Goal: Communication & Community: Answer question/provide support

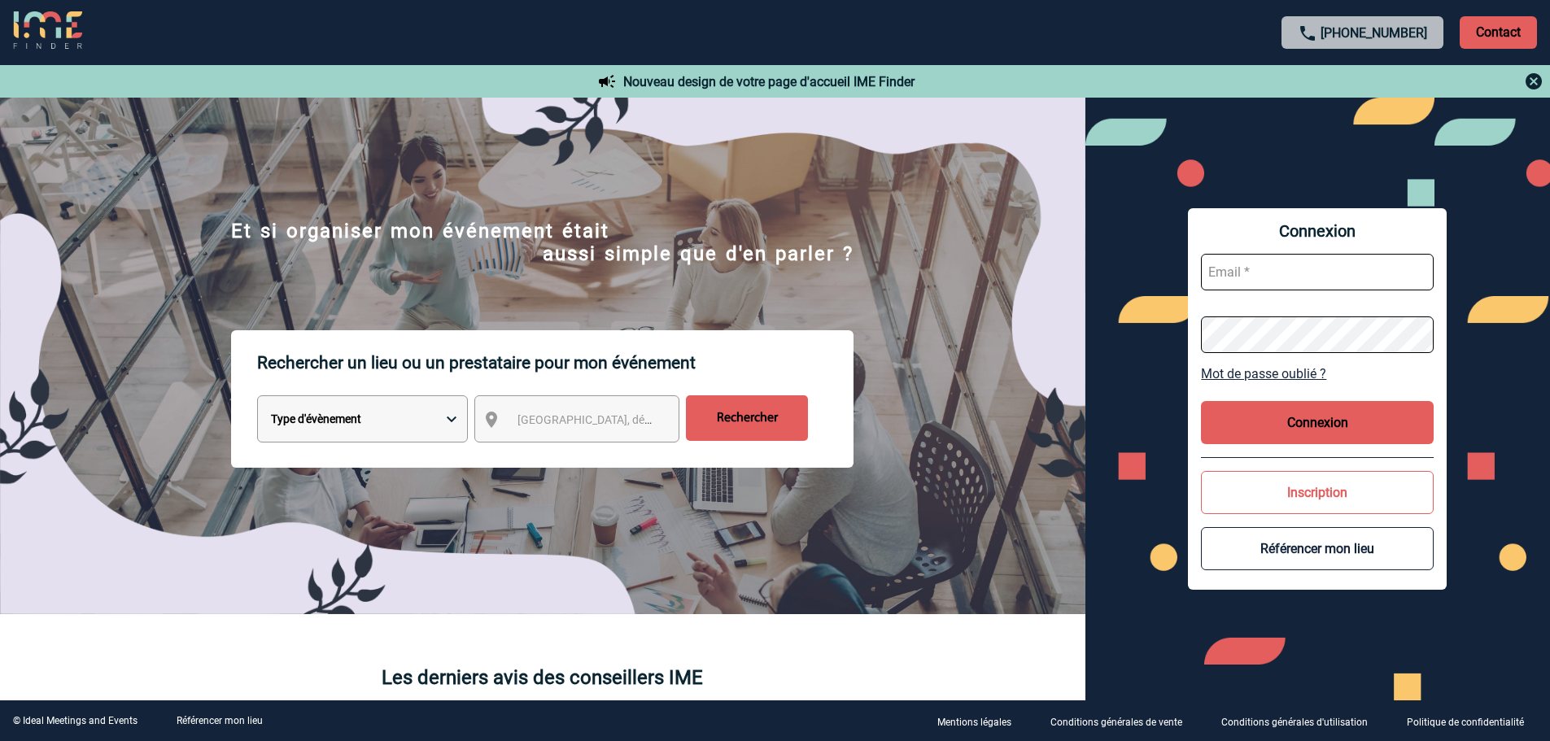
type input "eolu@mutavie.fr"
click at [1331, 426] on button "Connexion" at bounding box center [1317, 422] width 233 height 43
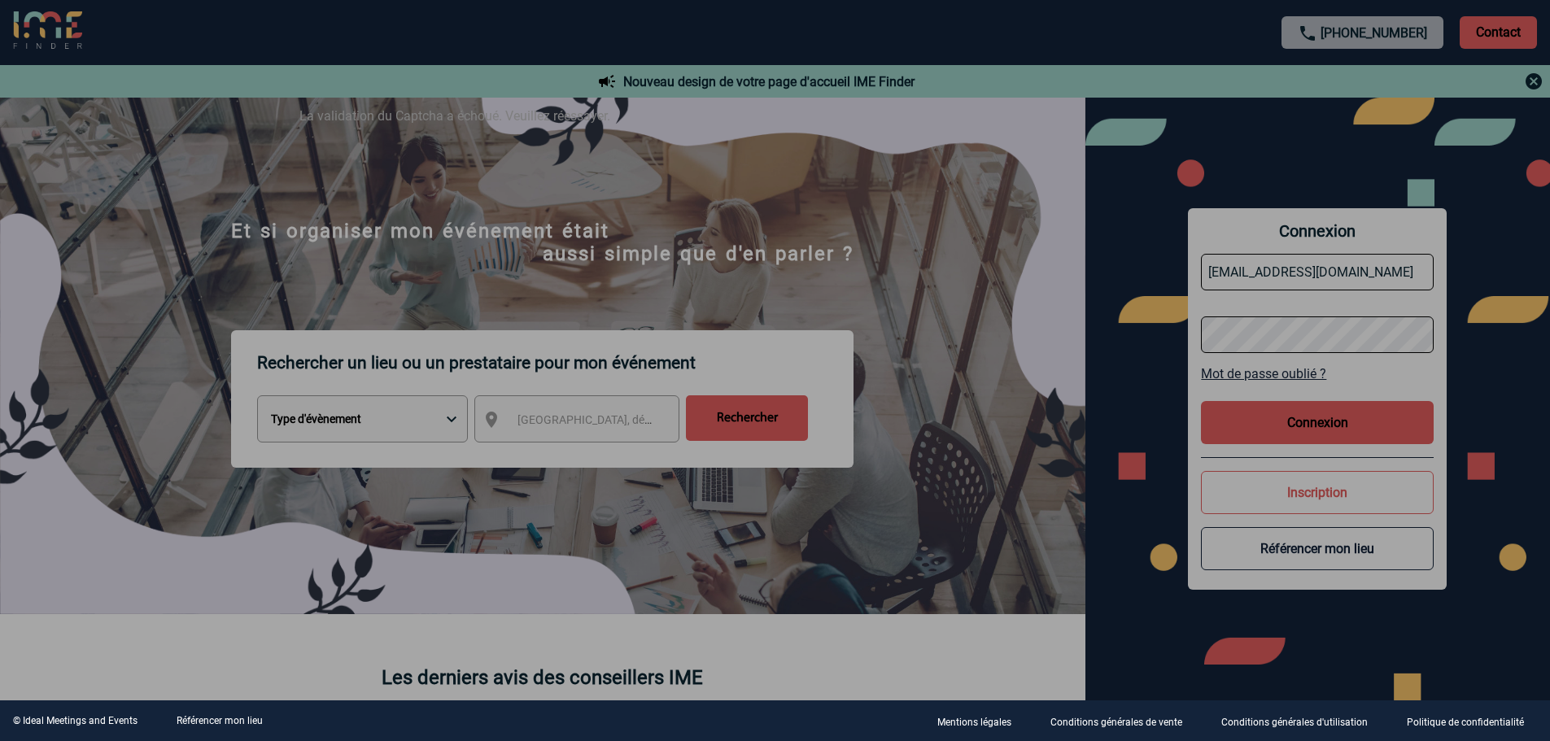
click at [1320, 427] on div at bounding box center [775, 370] width 1550 height 741
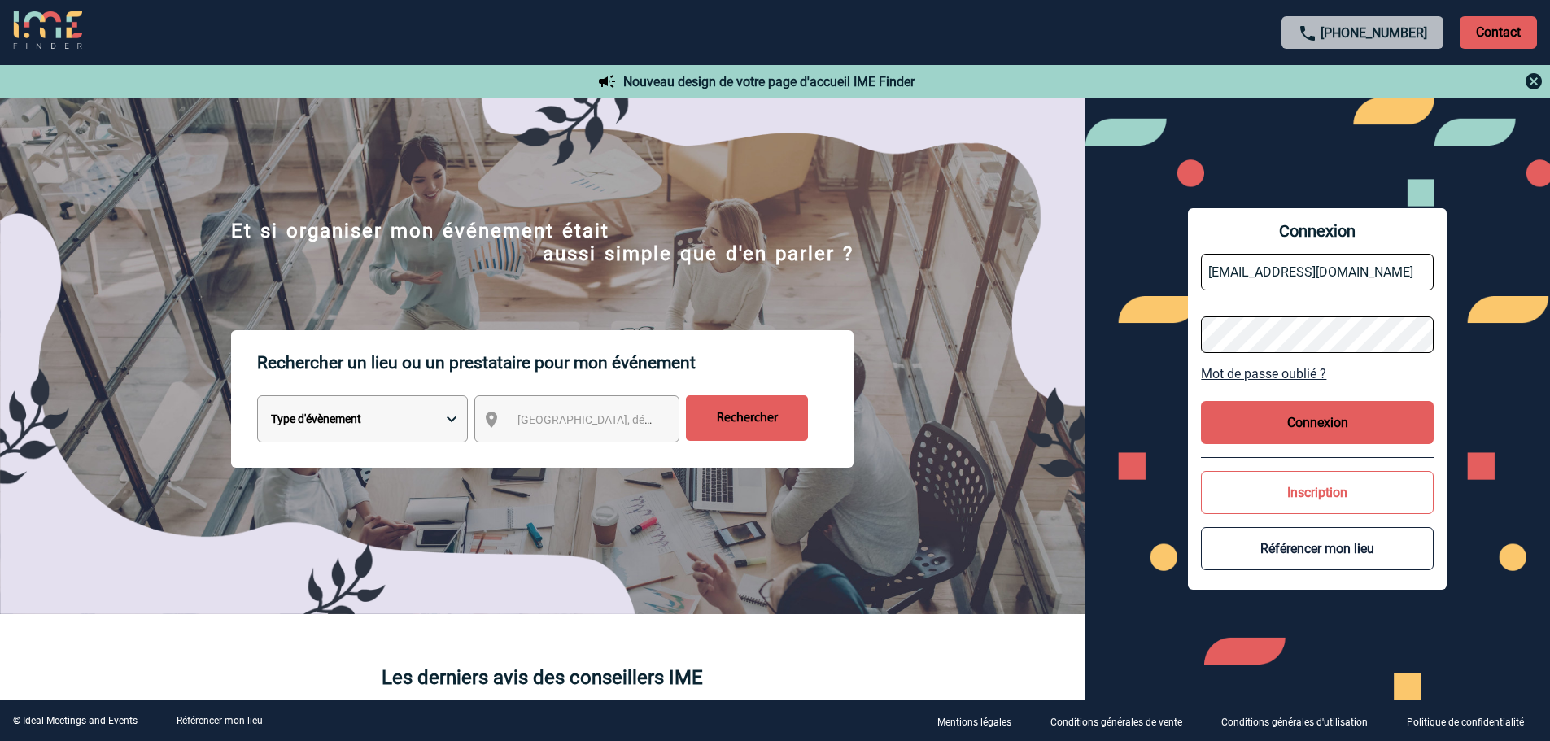
click at [1312, 434] on button "Connexion" at bounding box center [1317, 422] width 233 height 43
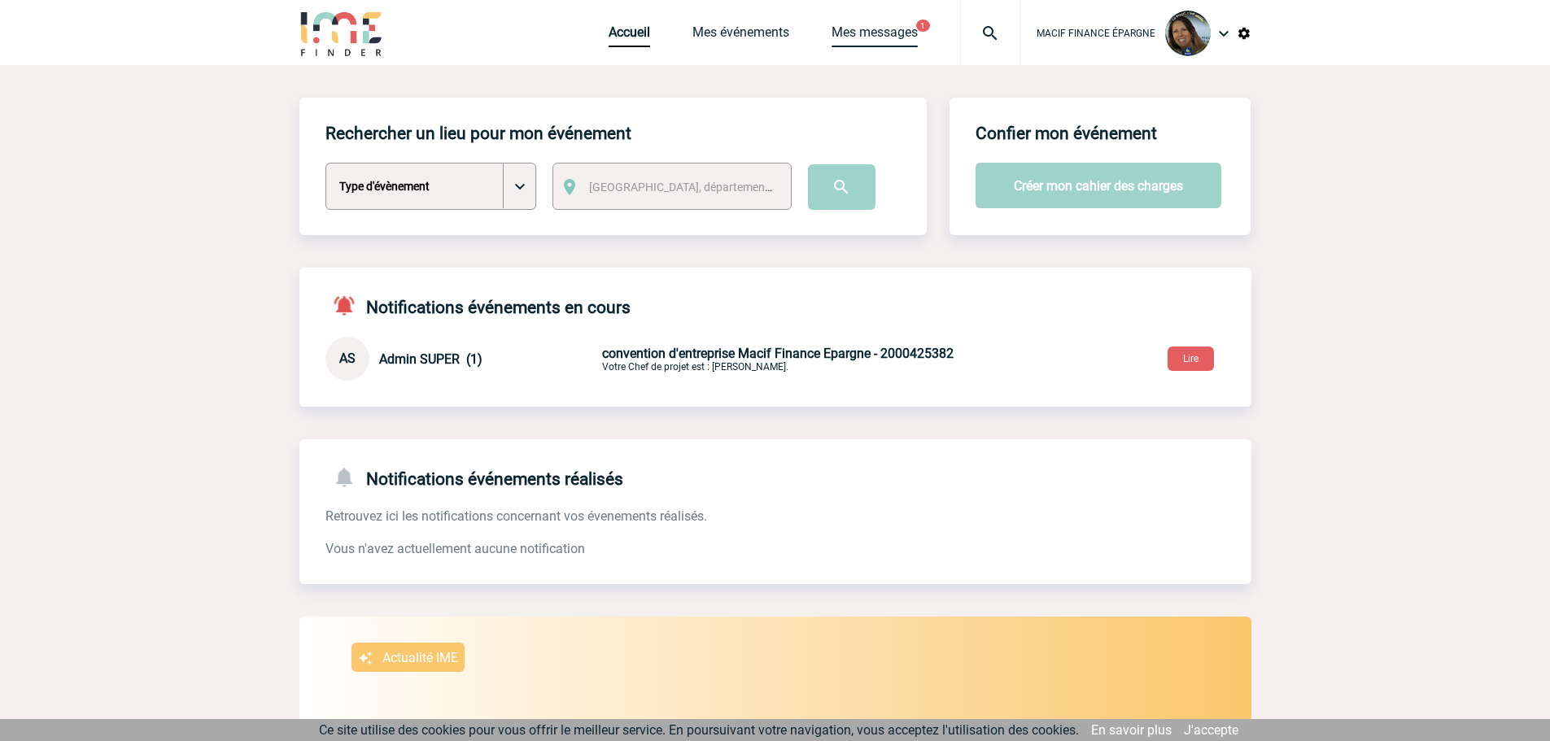
click at [900, 31] on link "Mes messages" at bounding box center [875, 35] width 86 height 23
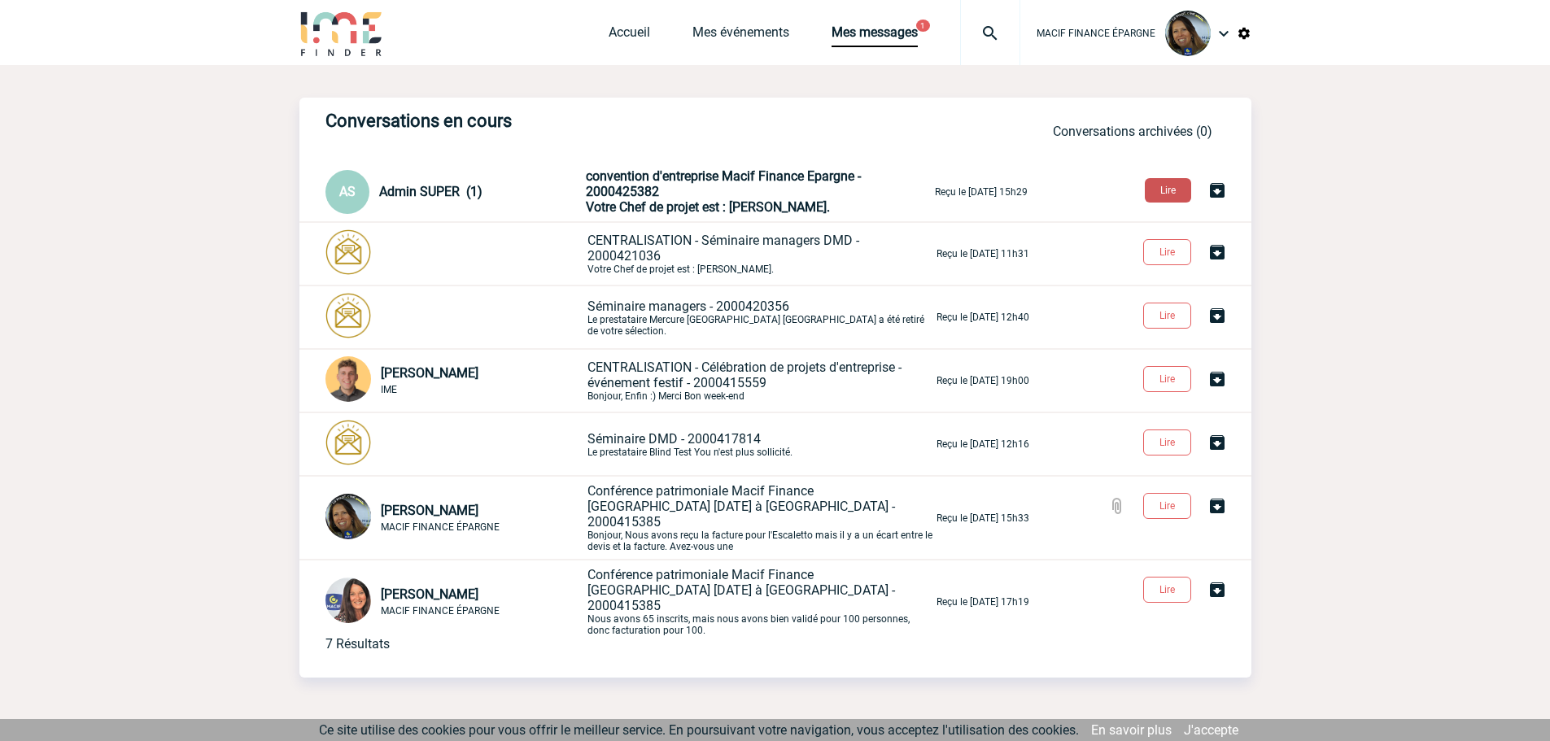
click at [1166, 188] on button "Lire" at bounding box center [1168, 190] width 46 height 24
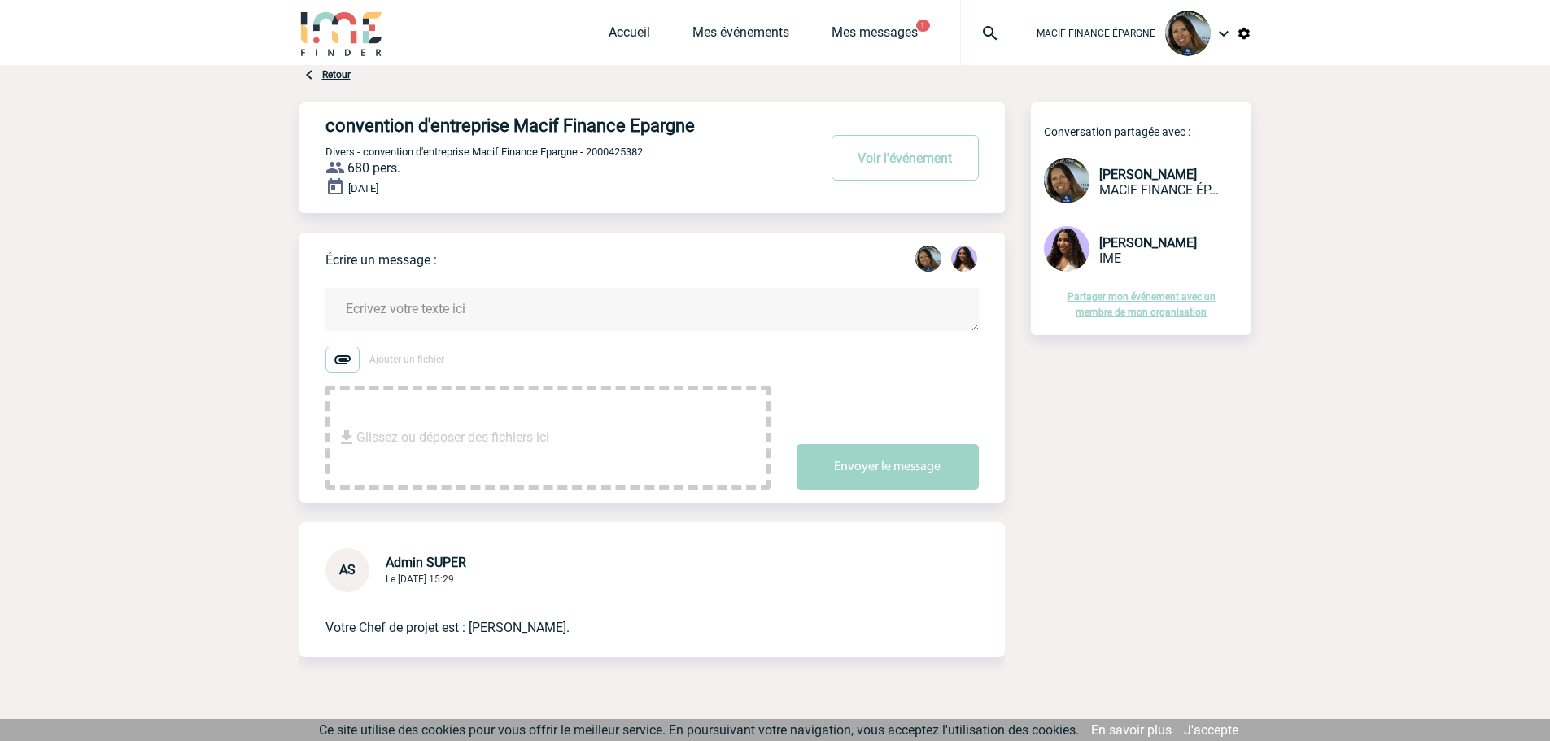
click at [392, 315] on textarea at bounding box center [651, 309] width 653 height 43
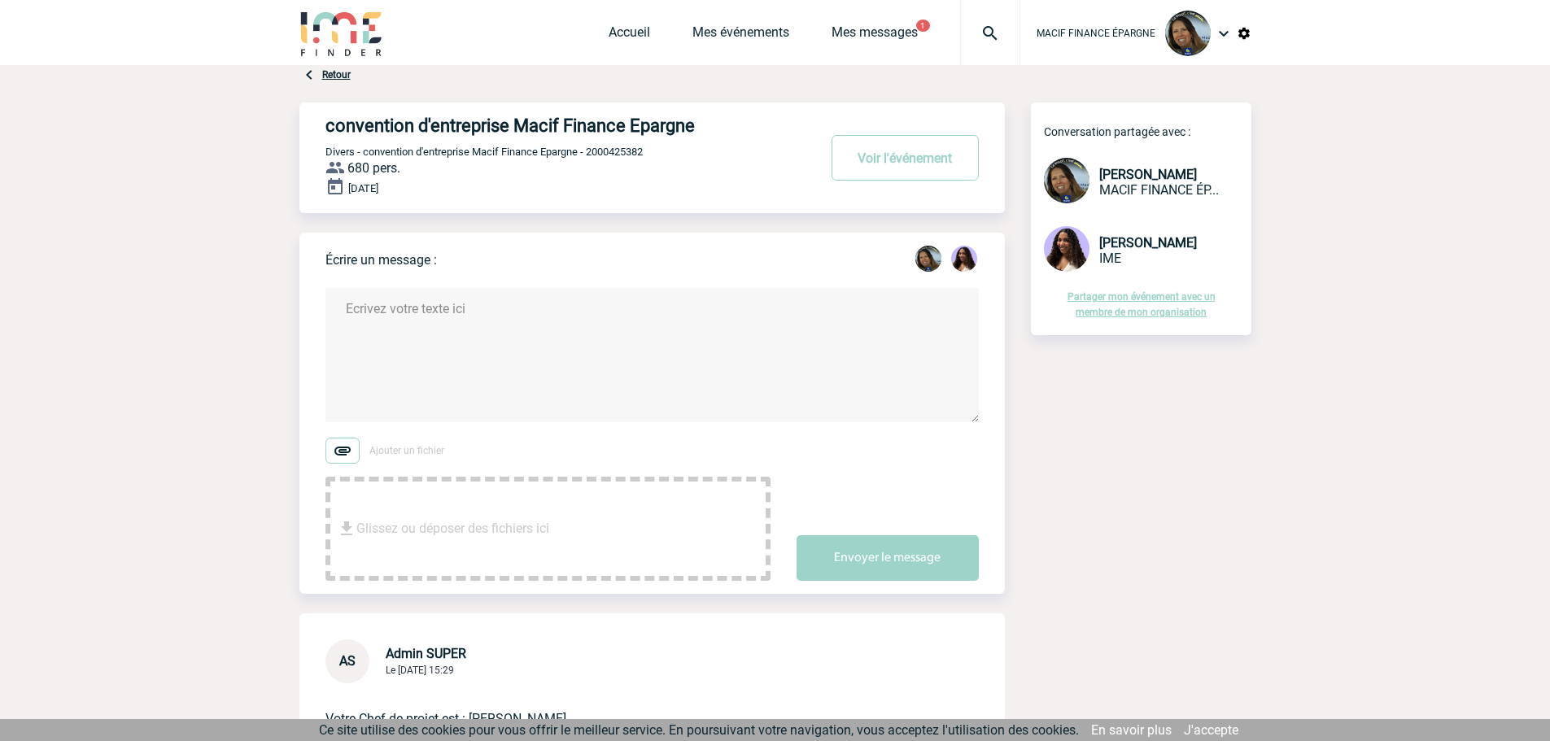
paste textarea "Bonjour, Je suis disponible de 11h à 12h si besoin. Pour cet événement, nous so…"
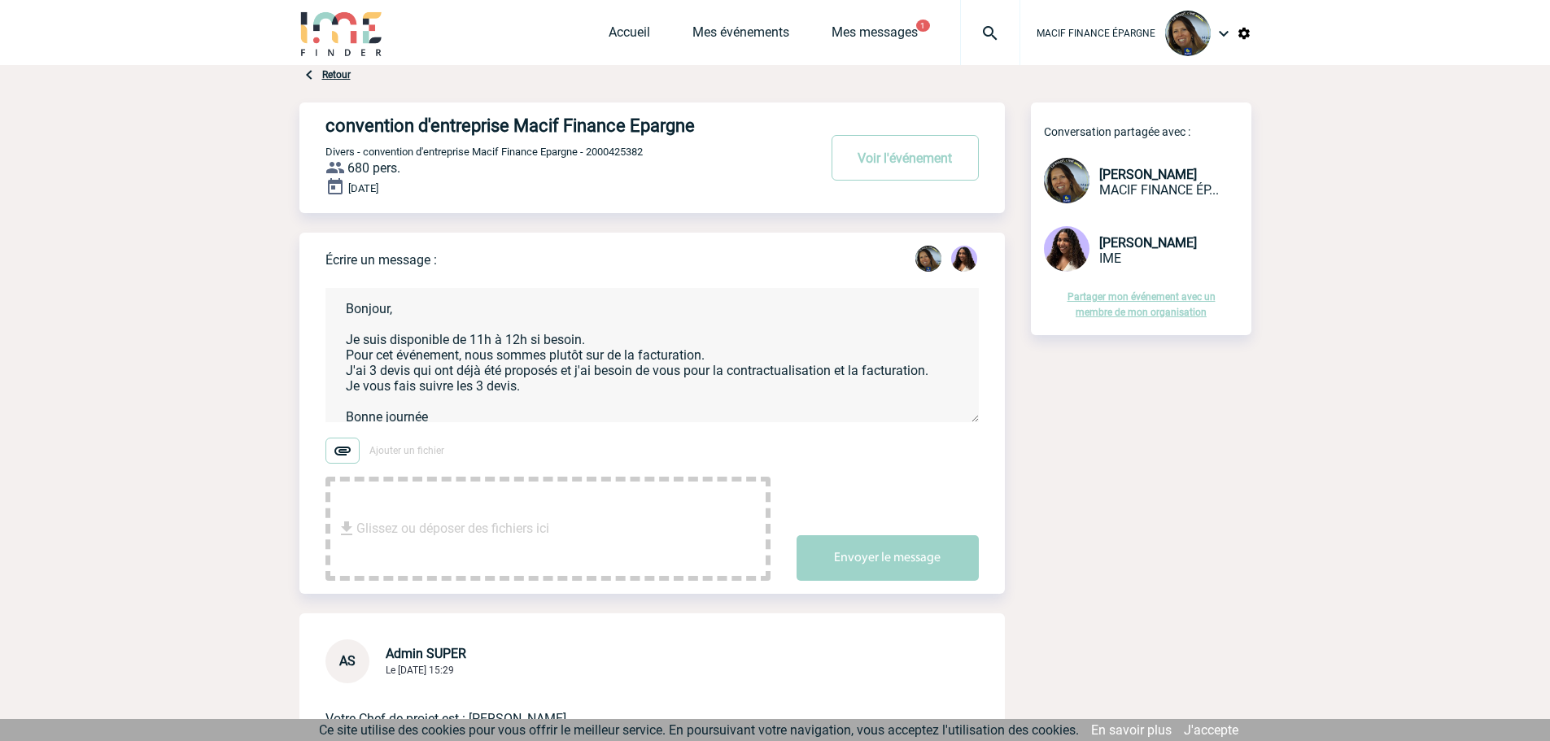
scroll to position [3, 0]
type textarea "Bonjour, Je suis disponible de 11h à 12h si besoin. Pour cet événement, nous so…"
click at [342, 460] on img at bounding box center [342, 451] width 34 height 26
click at [0, 0] on input "Ajouter un fichier" at bounding box center [0, 0] width 0 height 0
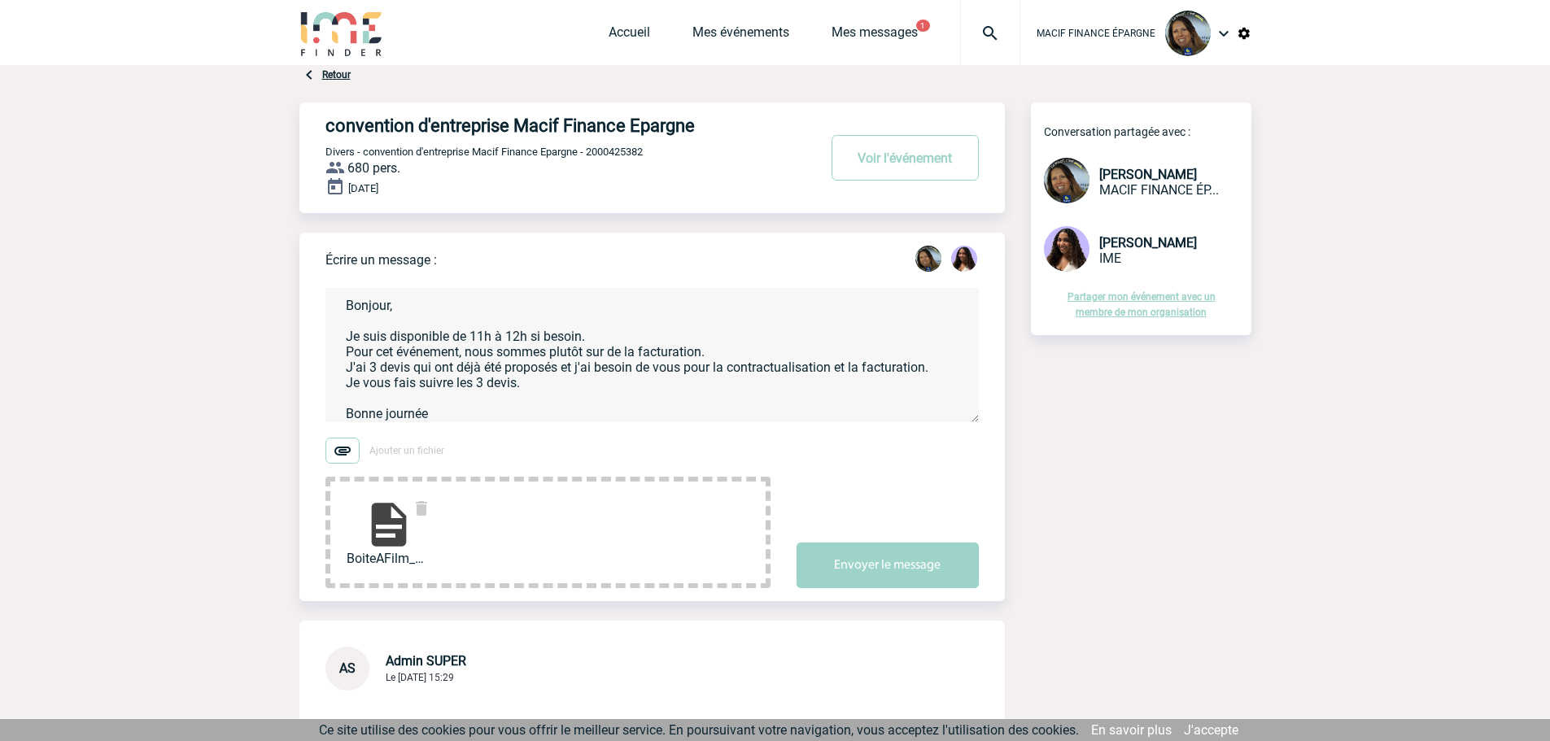
click at [337, 457] on img at bounding box center [342, 451] width 34 height 26
click at [0, 0] on input "Ajouter un fichier" at bounding box center [0, 0] width 0 height 0
click at [343, 454] on img at bounding box center [342, 451] width 34 height 26
click at [0, 0] on input "Ajouter un fichier" at bounding box center [0, 0] width 0 height 0
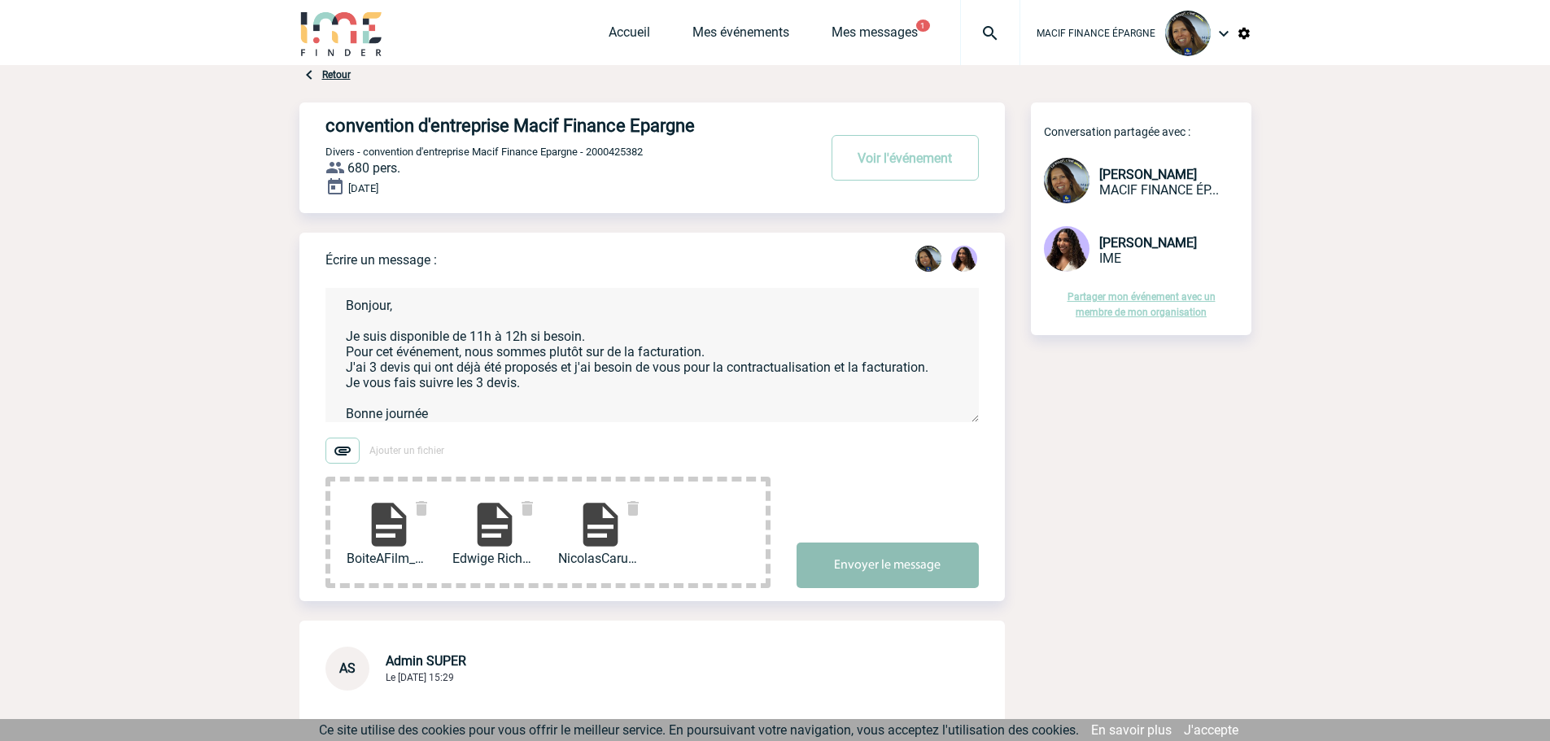
click at [903, 573] on button "Envoyer le message" at bounding box center [888, 566] width 182 height 46
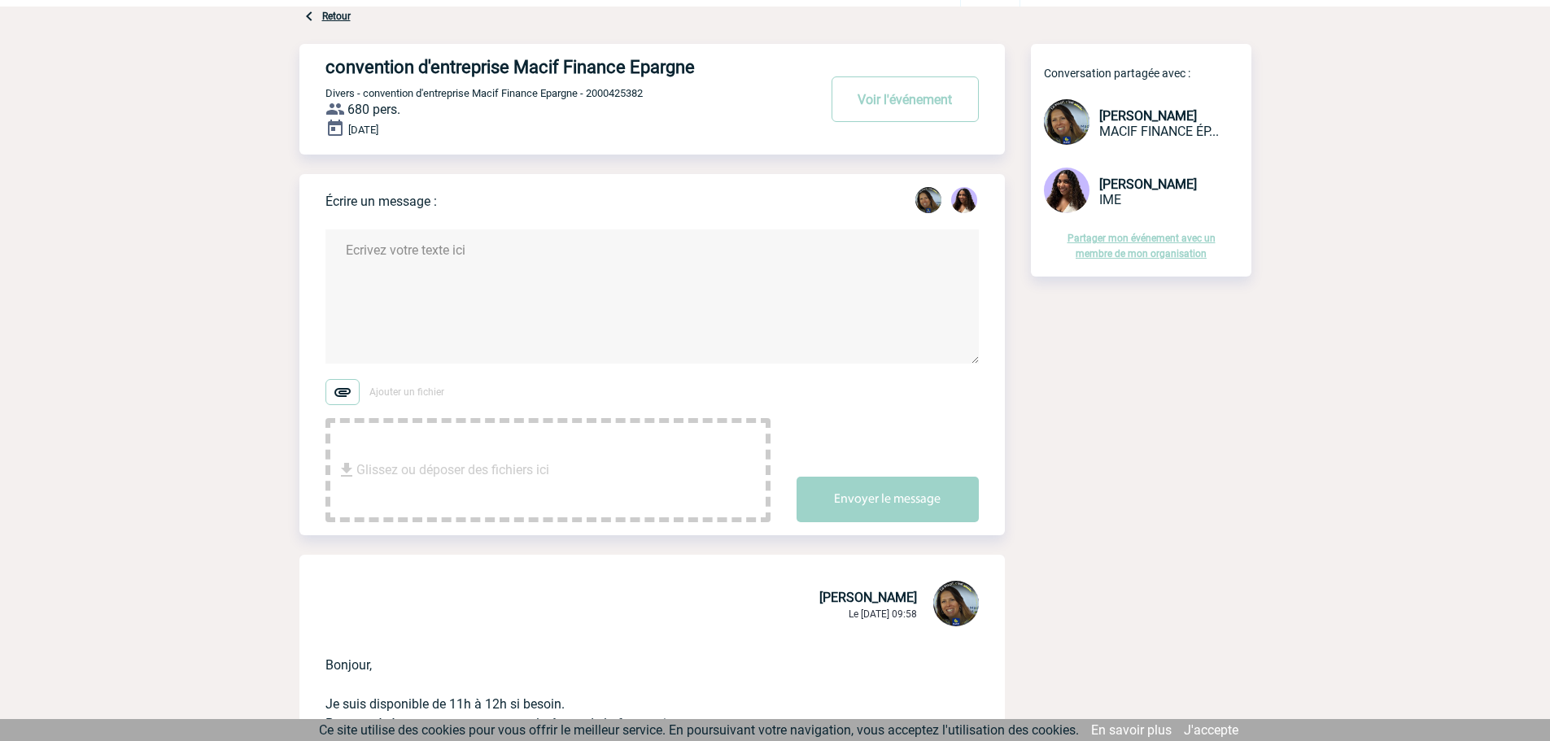
scroll to position [0, 0]
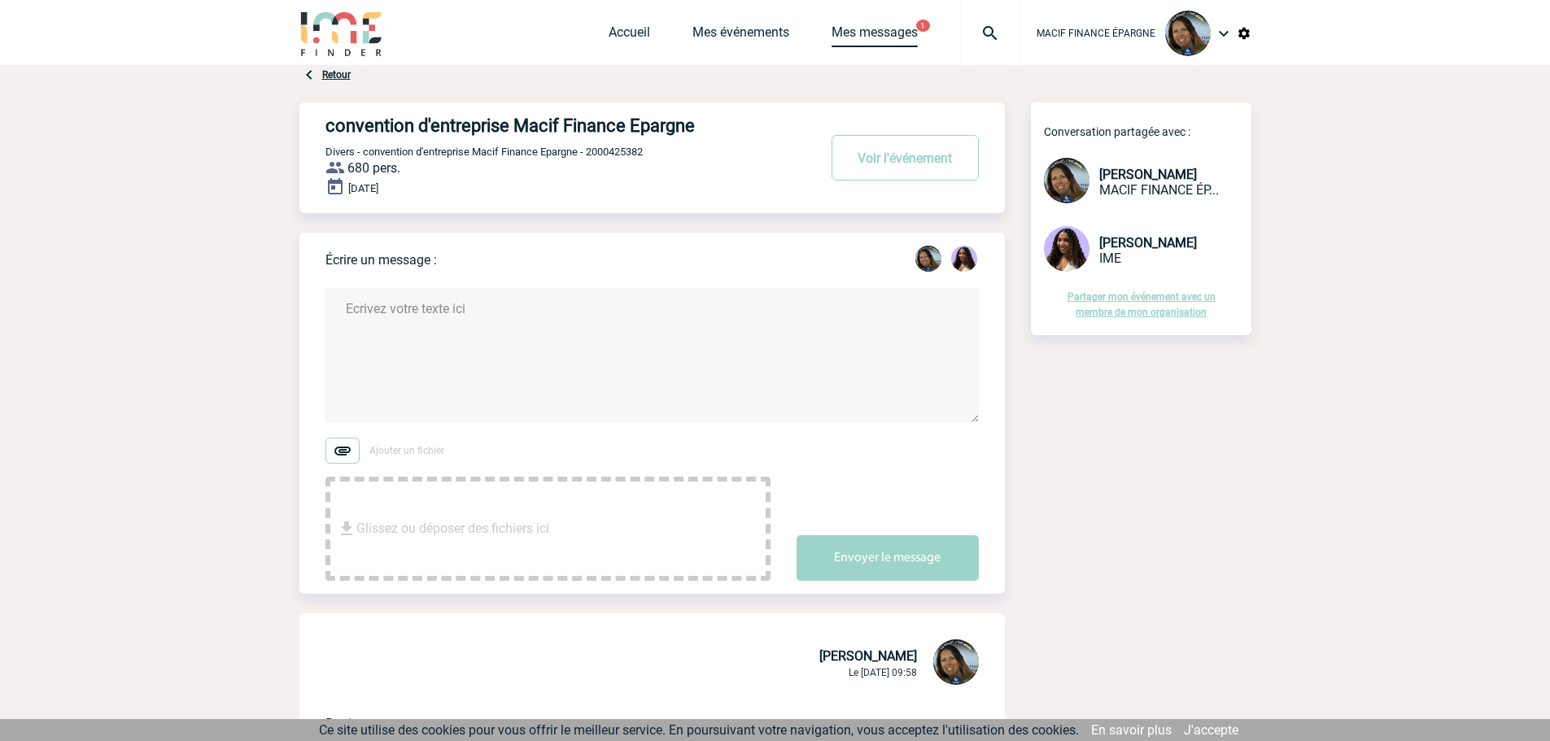
click at [889, 37] on link "Mes messages" at bounding box center [875, 35] width 86 height 23
